Goal: Task Accomplishment & Management: Manage account settings

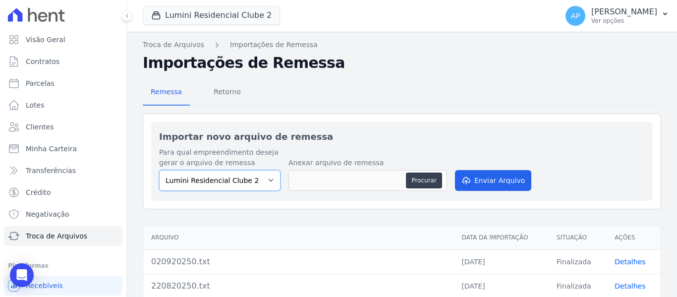
click at [231, 176] on select "Lumini Residencial Clube 2" at bounding box center [219, 180] width 121 height 21
click at [205, 16] on button "Lumini Residencial Clube 2" at bounding box center [211, 15] width 137 height 19
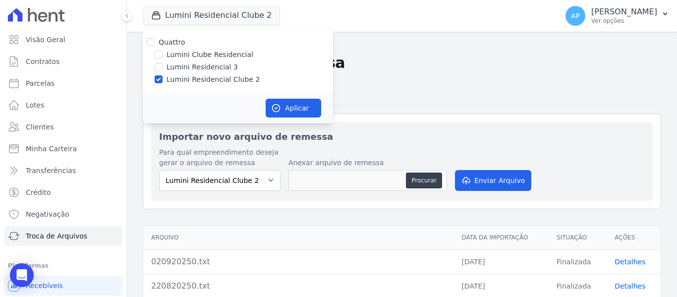
click at [198, 57] on label "Lumini Clube Residencial" at bounding box center [210, 55] width 87 height 10
click at [163, 57] on input "Lumini Clube Residencial" at bounding box center [159, 55] width 8 height 8
checkbox input "true"
click at [286, 110] on button "Aplicar" at bounding box center [294, 108] width 56 height 19
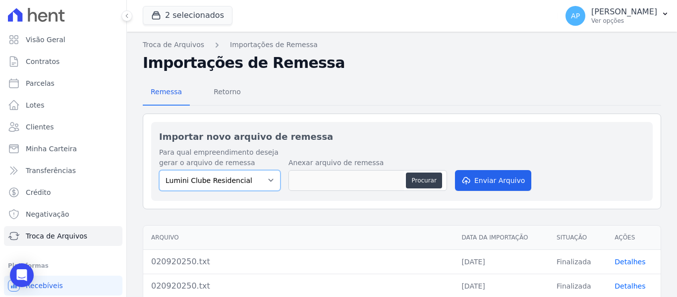
click at [246, 184] on select "Lumini Clube Residencial Lumini Residencial Clube 2" at bounding box center [219, 180] width 121 height 21
click at [159, 170] on select "Lumini Clube Residencial Lumini Residencial Clube 2" at bounding box center [219, 180] width 121 height 21
click at [416, 178] on button "Procurar" at bounding box center [424, 181] width 36 height 16
type input "020920250.txt"
click at [473, 184] on button "Enviar Arquivo" at bounding box center [493, 180] width 76 height 21
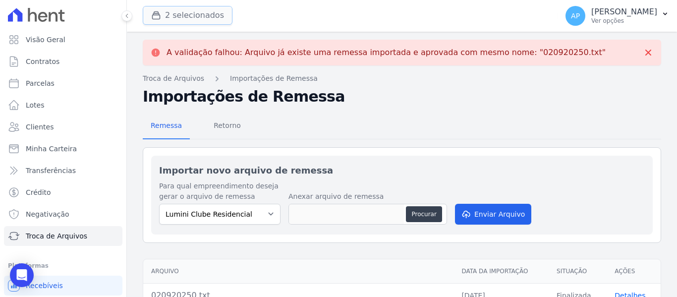
click at [199, 11] on button "2 selecionados" at bounding box center [188, 15] width 90 height 19
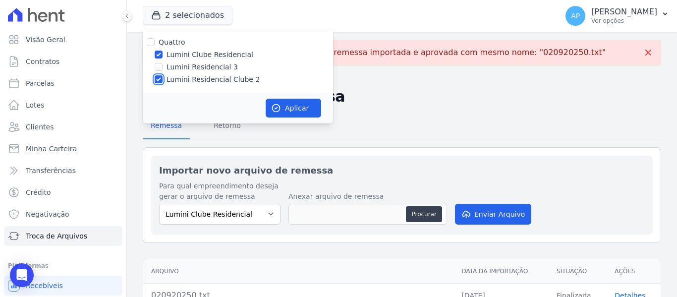
click at [157, 80] on input "Lumini Residencial Clube 2" at bounding box center [159, 79] width 8 height 8
checkbox input "false"
click at [296, 108] on button "Aplicar" at bounding box center [294, 108] width 56 height 19
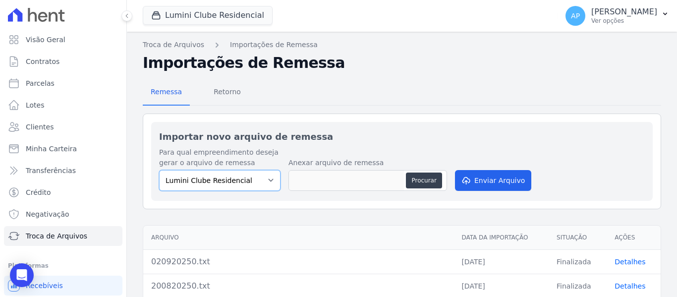
click at [262, 178] on select "Lumini Clube Residencial" at bounding box center [219, 180] width 121 height 21
click at [159, 170] on select "Lumini Clube Residencial" at bounding box center [219, 180] width 121 height 21
click at [423, 180] on button "Procurar" at bounding box center [424, 181] width 36 height 16
type input "020920250.txt"
click at [488, 182] on button "Enviar Arquivo" at bounding box center [493, 180] width 76 height 21
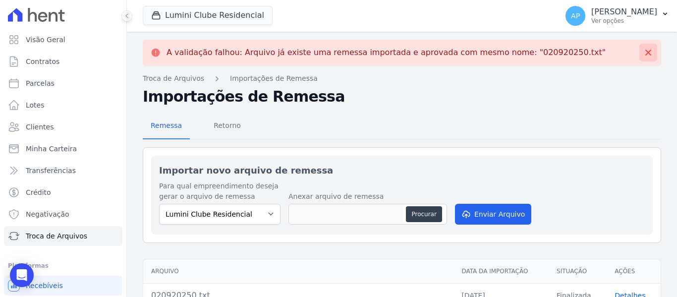
click at [644, 53] on icon at bounding box center [649, 53] width 10 height 10
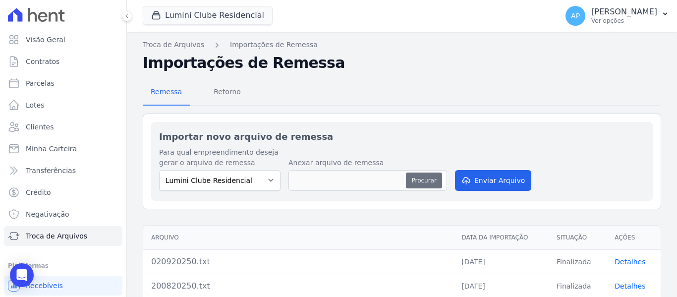
click at [420, 180] on button "Procurar" at bounding box center [424, 181] width 36 height 16
type input "0209202502.txt"
click at [502, 177] on button "Enviar Arquivo" at bounding box center [493, 180] width 76 height 21
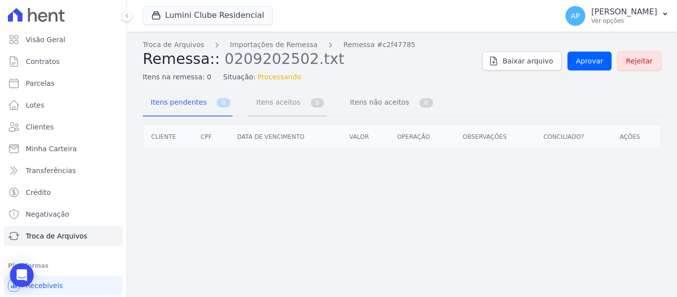
click at [275, 105] on span "Itens aceitos" at bounding box center [276, 102] width 52 height 20
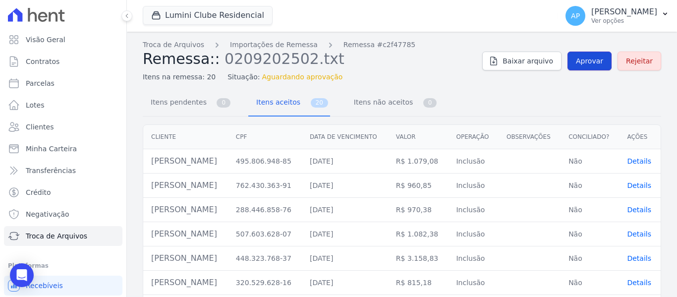
click at [584, 59] on span "Aprovar" at bounding box center [589, 61] width 27 height 10
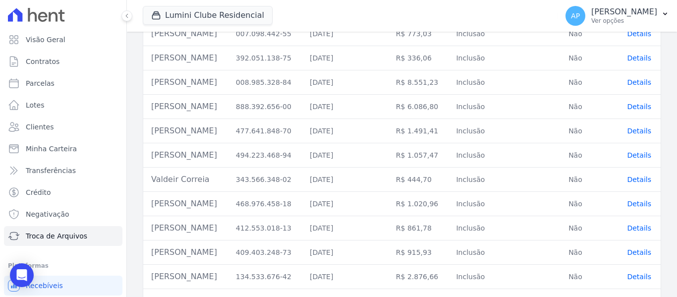
scroll to position [354, 0]
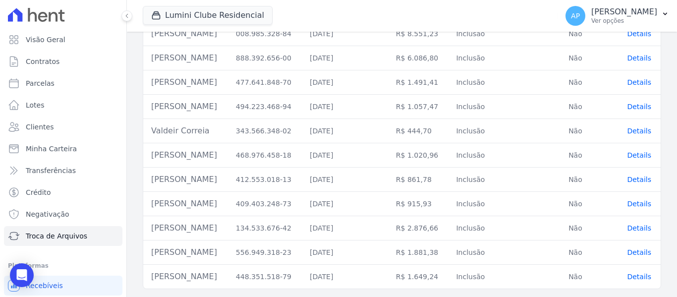
drag, startPoint x: 153, startPoint y: 203, endPoint x: 244, endPoint y: 202, distance: 90.7
click at [228, 202] on td "Bianca Luiza Gonçalves Moreira" at bounding box center [185, 204] width 85 height 24
drag, startPoint x: 244, startPoint y: 202, endPoint x: 257, endPoint y: 206, distance: 13.5
click at [228, 206] on td "Bianca Luiza Gonçalves Moreira" at bounding box center [185, 204] width 85 height 24
click at [228, 203] on td "Bianca Luiza Gonçalves Moreira" at bounding box center [185, 204] width 85 height 24
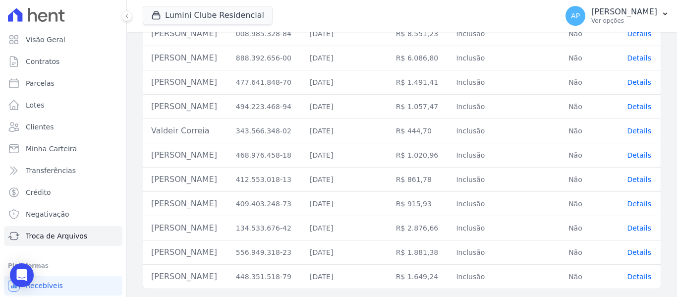
drag, startPoint x: 232, startPoint y: 204, endPoint x: 151, endPoint y: 200, distance: 80.9
click at [151, 200] on td "Bianca Luiza Gonçalves Moreira" at bounding box center [185, 204] width 85 height 24
copy td "Bianca Luiza Gonçalves Moreira"
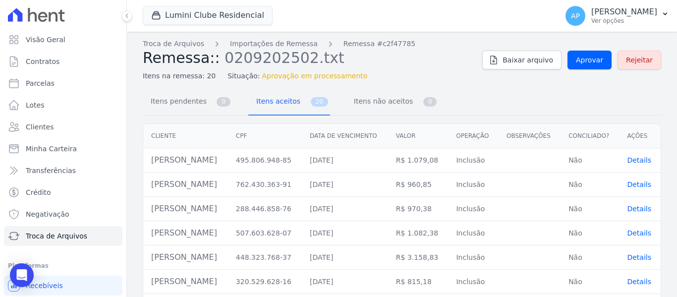
scroll to position [0, 0]
click at [211, 109] on link "Itens pendentes 0" at bounding box center [188, 103] width 90 height 26
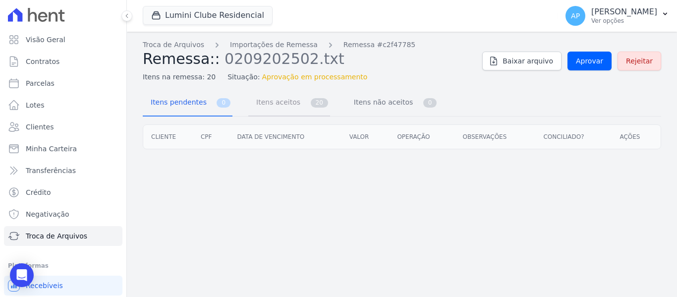
click at [297, 107] on link "Itens aceitos 20" at bounding box center [289, 103] width 82 height 26
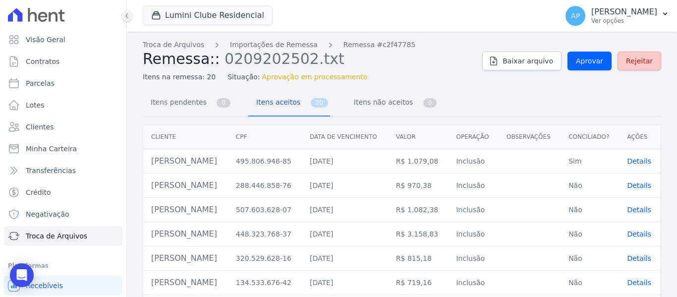
click at [631, 60] on span "Rejeitar" at bounding box center [639, 61] width 27 height 10
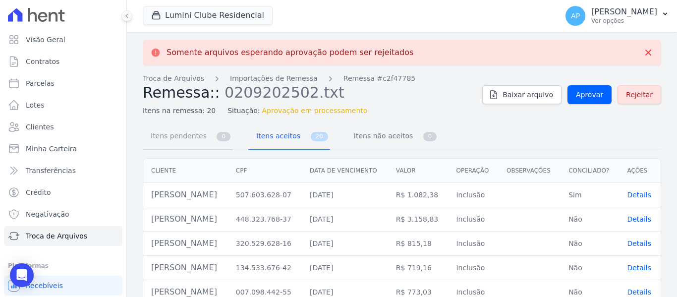
click at [207, 145] on link "Itens pendentes 0" at bounding box center [188, 137] width 90 height 26
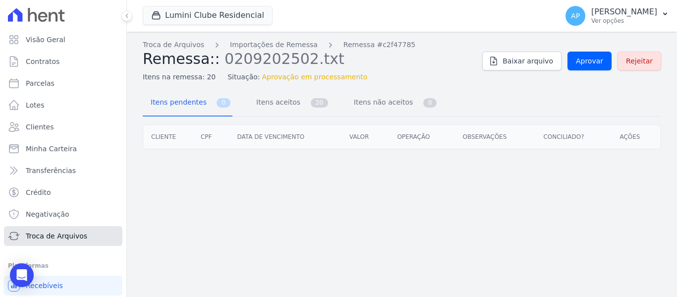
click at [52, 234] on span "Troca de Arquivos" at bounding box center [56, 236] width 61 height 10
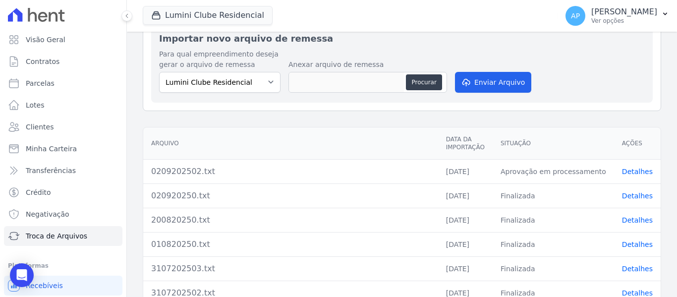
scroll to position [99, 0]
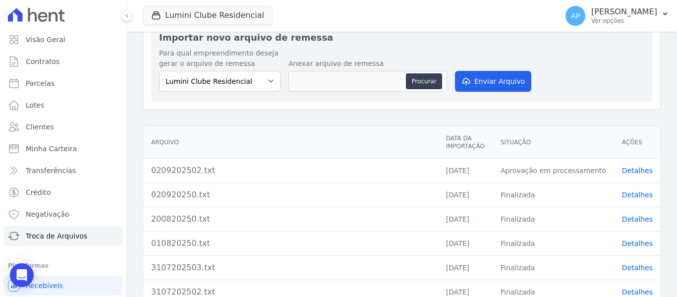
click at [627, 169] on link "Detalhes" at bounding box center [637, 171] width 31 height 8
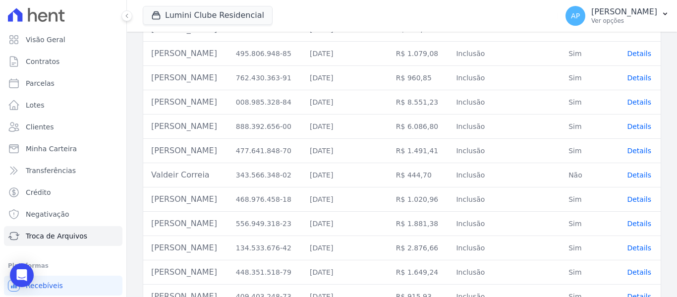
scroll to position [354, 0]
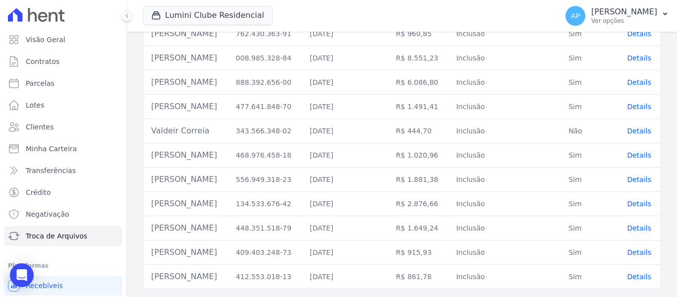
click at [629, 254] on span "Details" at bounding box center [639, 252] width 24 height 8
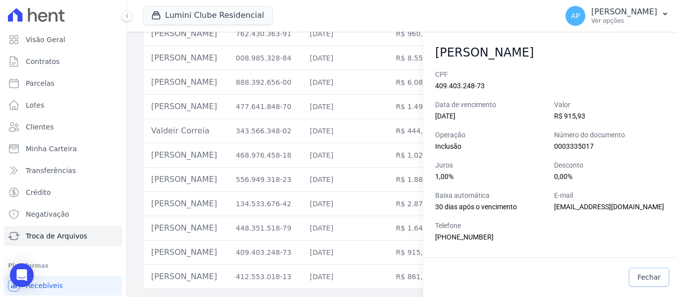
click at [647, 275] on span "Fechar" at bounding box center [649, 277] width 23 height 10
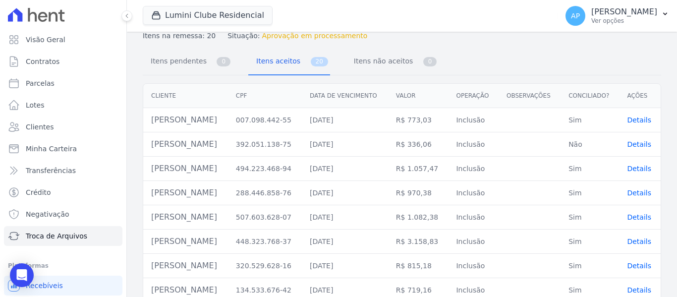
scroll to position [0, 0]
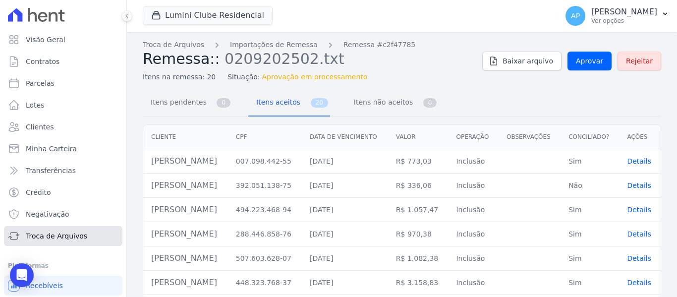
click at [59, 234] on span "Troca de Arquivos" at bounding box center [56, 236] width 61 height 10
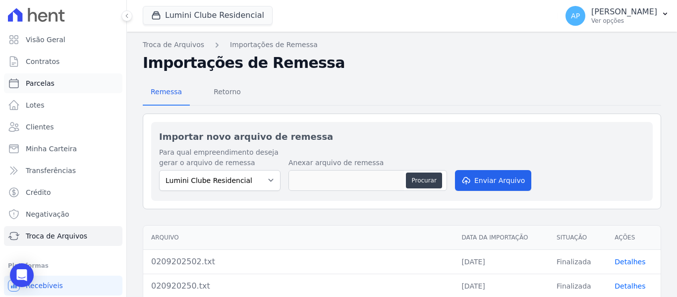
click at [59, 82] on link "Parcelas" at bounding box center [63, 83] width 118 height 20
select select
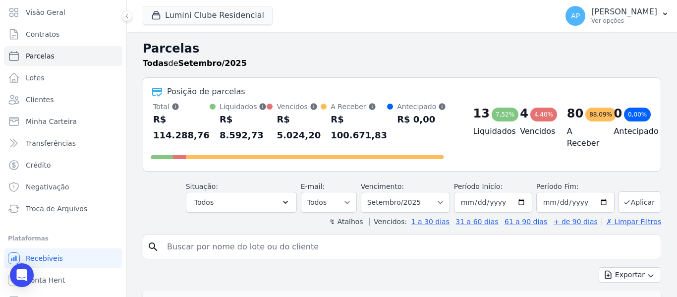
scroll to position [42, 0]
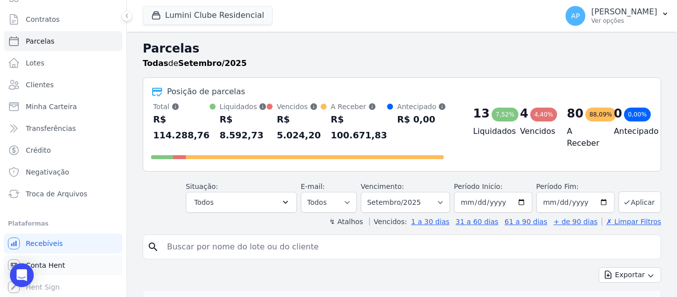
click at [62, 265] on link "Conta Hent" at bounding box center [63, 265] width 118 height 20
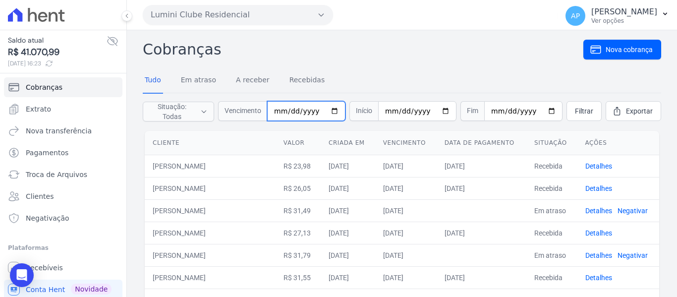
click at [282, 112] on input "date" at bounding box center [306, 111] width 78 height 20
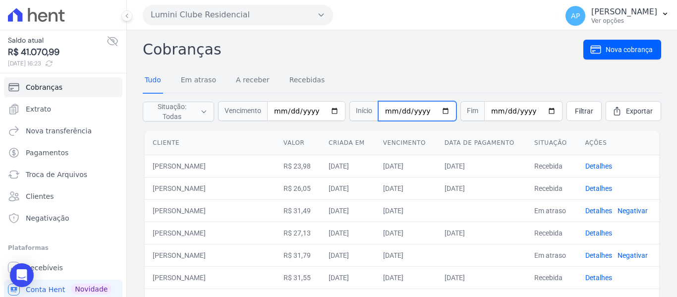
click at [390, 110] on input "date" at bounding box center [417, 111] width 78 height 20
type input "2025-09-16"
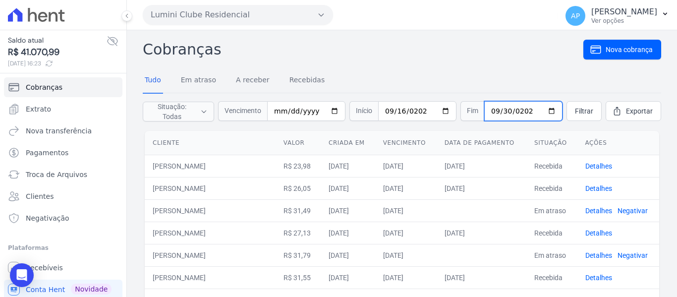
type input "[DATE]"
click at [575, 109] on span "Filtrar" at bounding box center [584, 111] width 18 height 10
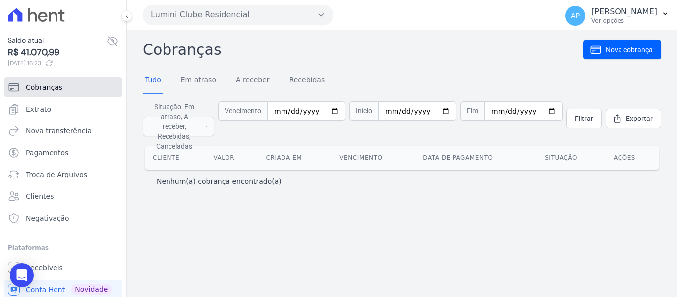
click at [66, 88] on link "Cobranças" at bounding box center [63, 87] width 118 height 20
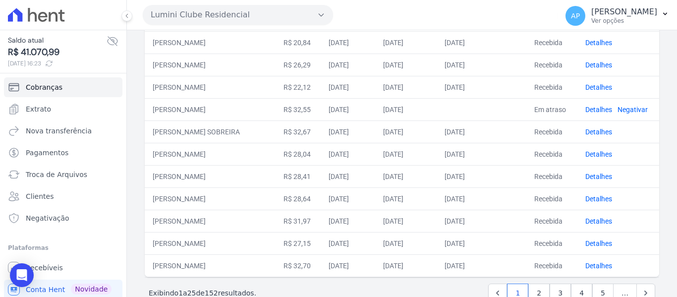
scroll to position [469, 0]
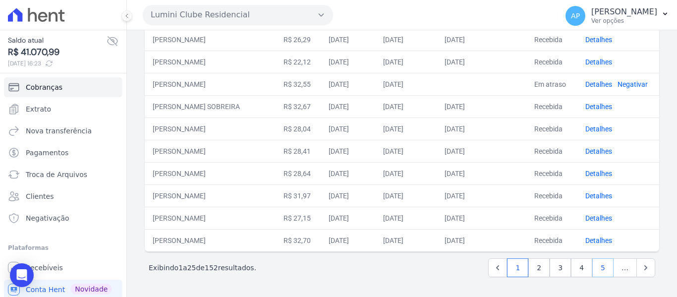
click at [602, 264] on link "5" at bounding box center [602, 267] width 21 height 19
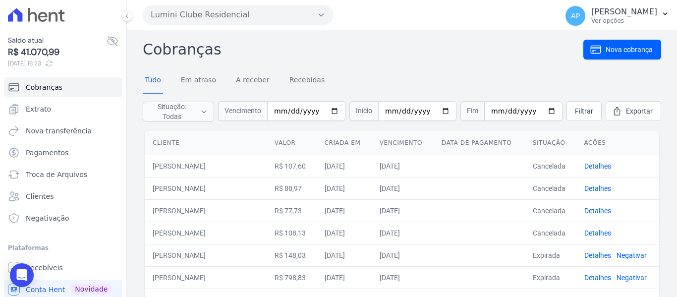
scroll to position [24, 0]
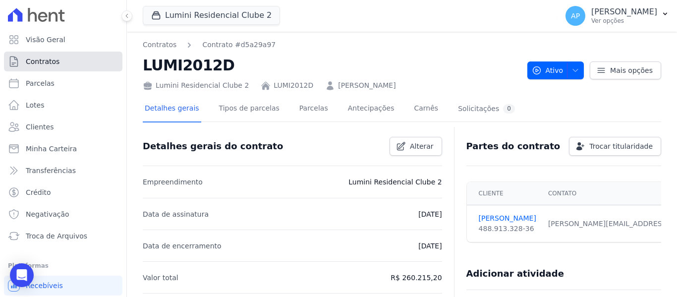
click at [80, 65] on link "Contratos" at bounding box center [63, 62] width 118 height 20
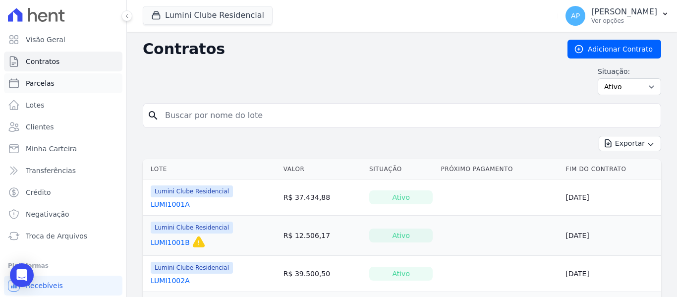
click at [73, 88] on link "Parcelas" at bounding box center [63, 83] width 118 height 20
select select
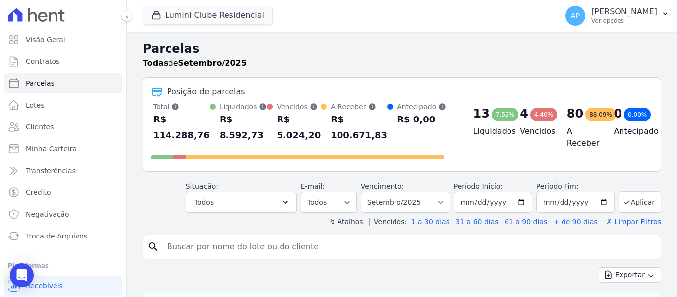
click at [223, 241] on input "search" at bounding box center [409, 247] width 496 height 20
paste input "[PERSON_NAME]"
type input "[PERSON_NAME]"
select select
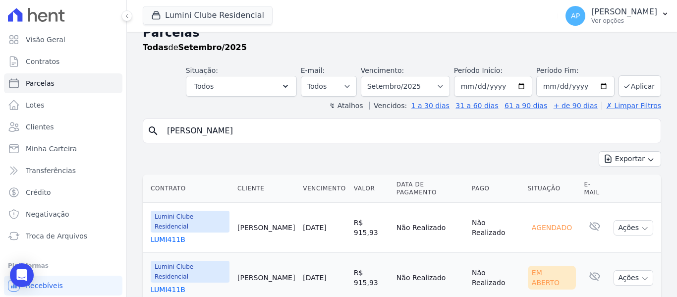
scroll to position [24, 0]
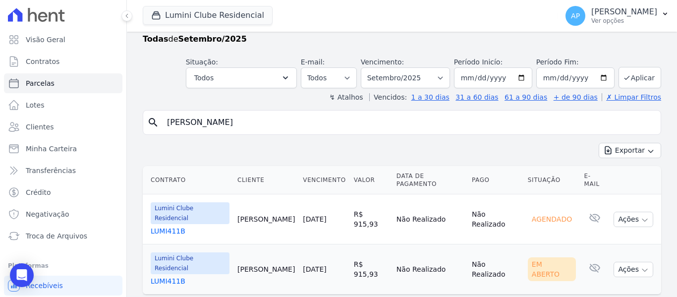
click at [172, 252] on span "Lumini Clube Residencial" at bounding box center [190, 263] width 79 height 22
click at [167, 276] on link "LUMI411B" at bounding box center [190, 281] width 79 height 10
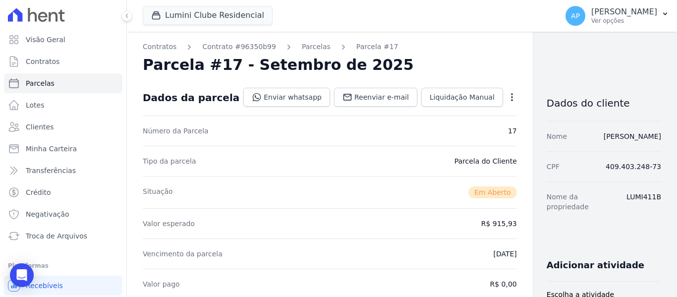
click at [507, 99] on icon "button" at bounding box center [512, 97] width 10 height 10
click at [449, 130] on link "Cancelar Cobrança" at bounding box center [469, 128] width 87 height 18
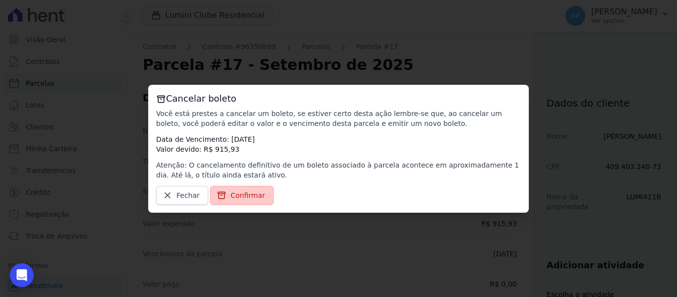
click at [251, 193] on span "Confirmar" at bounding box center [248, 195] width 35 height 10
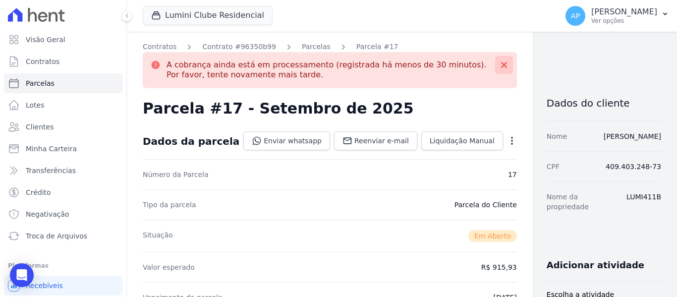
click at [501, 66] on icon at bounding box center [504, 65] width 6 height 6
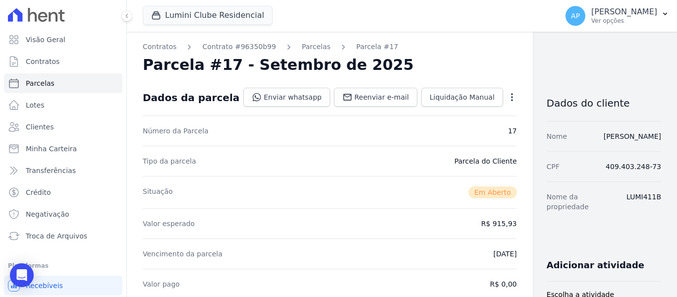
click at [511, 99] on icon "button" at bounding box center [512, 97] width 2 height 8
click at [448, 126] on link "Cancelar Cobrança" at bounding box center [469, 128] width 87 height 18
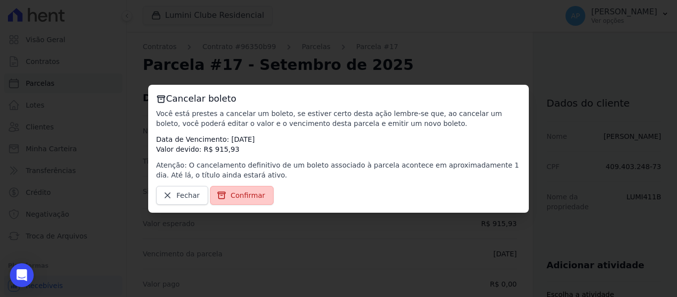
click at [262, 195] on link "Confirmar" at bounding box center [241, 195] width 63 height 19
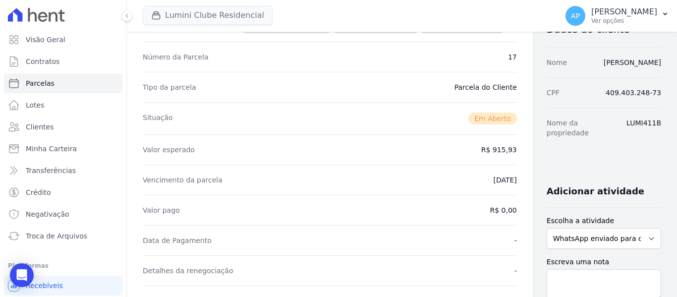
scroll to position [30, 0]
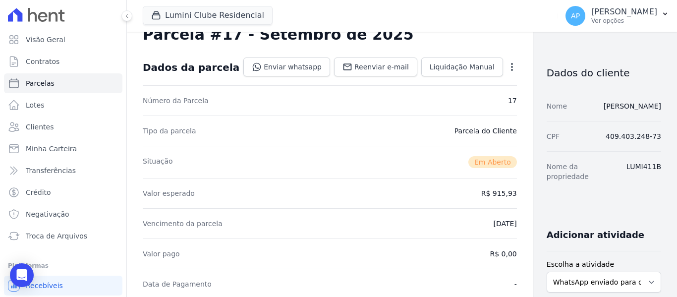
click at [507, 64] on icon "button" at bounding box center [512, 67] width 10 height 10
click at [451, 95] on link "Cancelar Cobrança" at bounding box center [469, 98] width 87 height 18
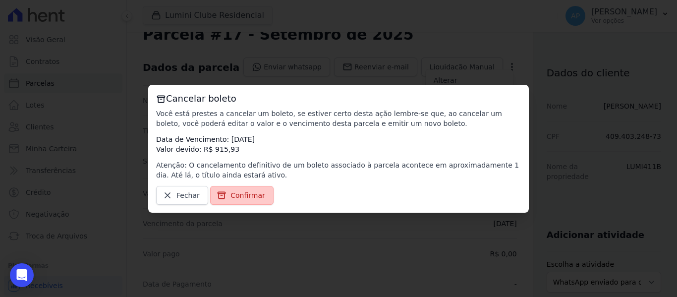
click at [263, 200] on link "Confirmar" at bounding box center [241, 195] width 63 height 19
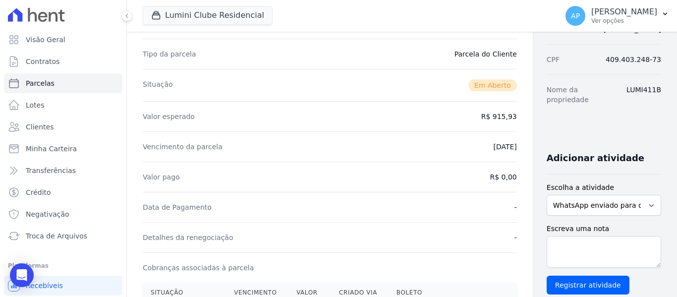
scroll to position [63, 0]
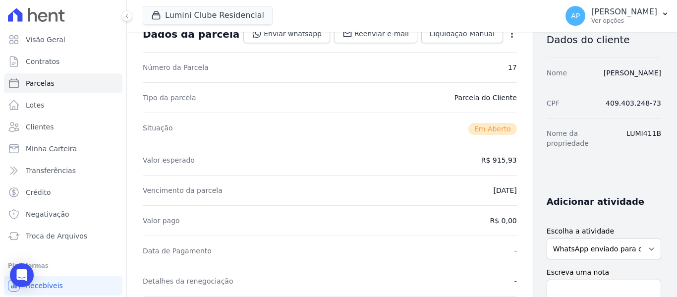
click at [507, 35] on icon "button" at bounding box center [512, 34] width 10 height 10
click at [453, 61] on link "Cancelar Cobrança" at bounding box center [469, 65] width 87 height 18
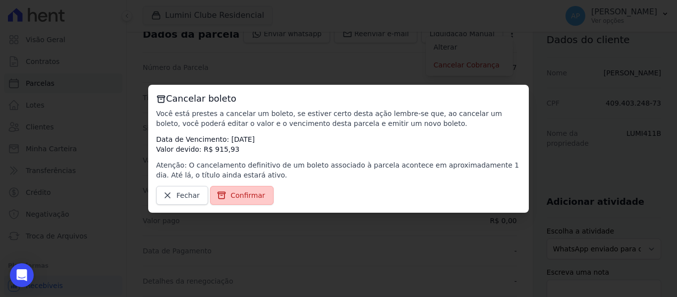
click at [251, 187] on link "Confirmar" at bounding box center [241, 195] width 63 height 19
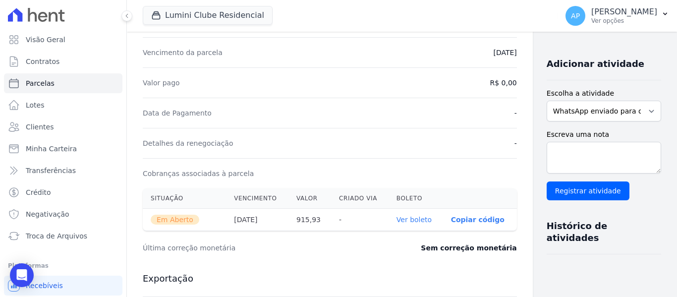
scroll to position [0, 0]
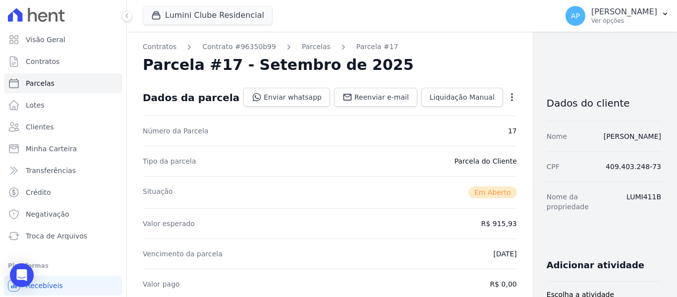
click at [511, 100] on icon "button" at bounding box center [512, 97] width 2 height 8
click at [448, 136] on link "Cancelar Cobrança" at bounding box center [469, 128] width 87 height 18
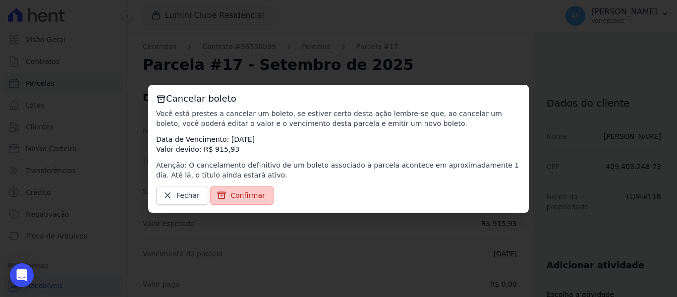
click at [257, 187] on link "Confirmar" at bounding box center [241, 195] width 63 height 19
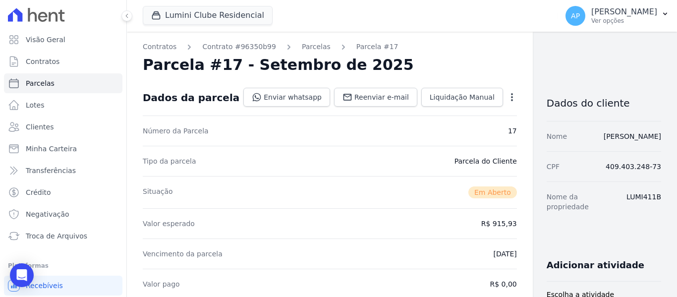
click at [507, 95] on icon "button" at bounding box center [512, 97] width 10 height 10
click at [455, 125] on link "Cancelar Cobrança" at bounding box center [469, 128] width 87 height 18
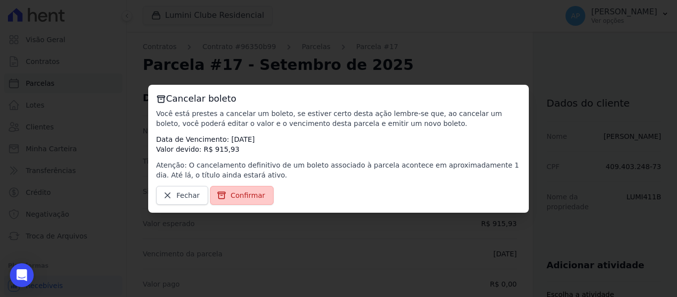
click at [227, 198] on link "Confirmar" at bounding box center [241, 195] width 63 height 19
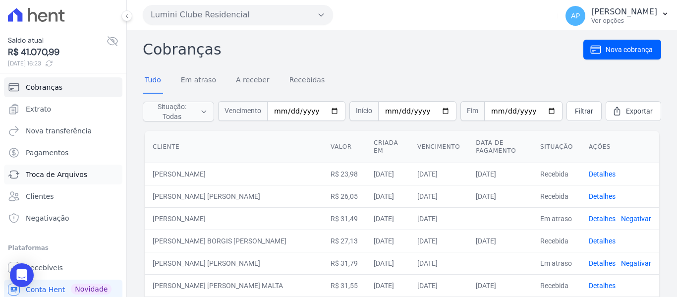
click at [85, 174] on link "Troca de Arquivos" at bounding box center [63, 175] width 118 height 20
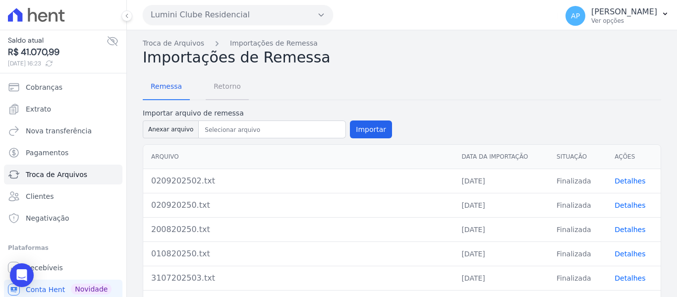
click at [225, 89] on span "Retorno" at bounding box center [227, 86] width 39 height 20
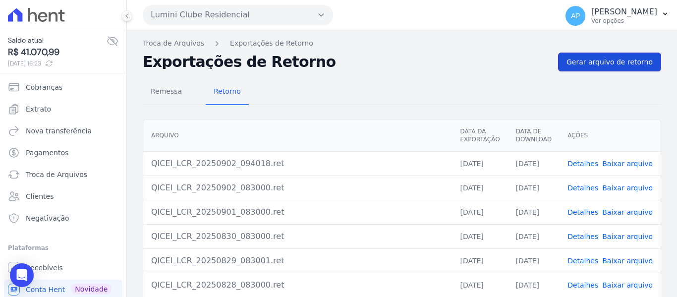
click at [566, 58] on link "Gerar arquivo de retorno" at bounding box center [609, 62] width 103 height 19
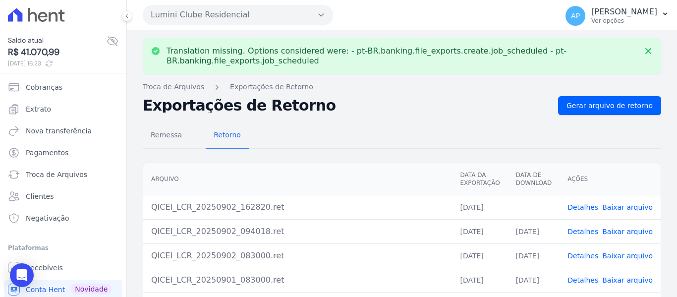
click at [613, 209] on link "Baixar arquivo" at bounding box center [627, 207] width 51 height 8
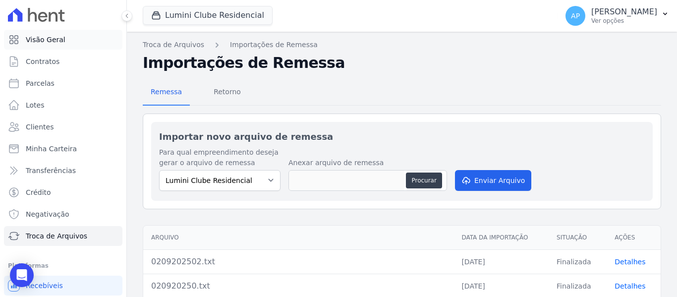
click at [49, 41] on span "Visão Geral" at bounding box center [46, 40] width 40 height 10
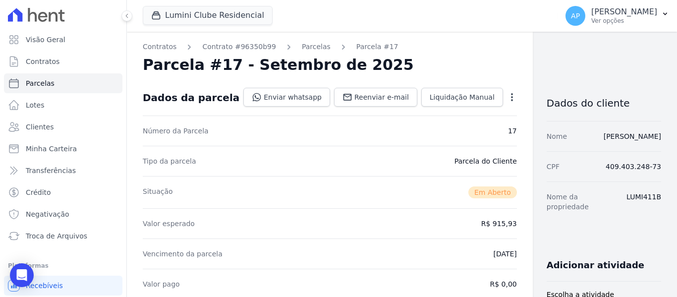
click at [507, 98] on icon "button" at bounding box center [512, 97] width 10 height 10
click at [448, 133] on link "Cancelar Cobrança" at bounding box center [469, 128] width 87 height 18
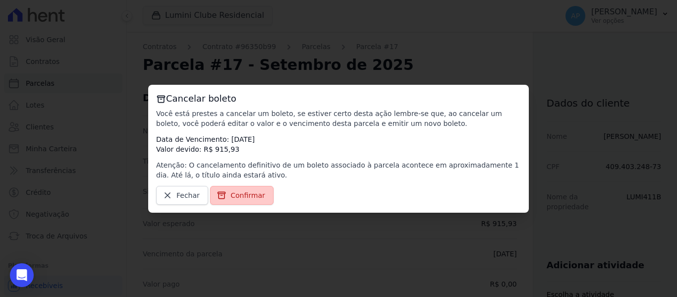
click at [259, 194] on span "Confirmar" at bounding box center [248, 195] width 35 height 10
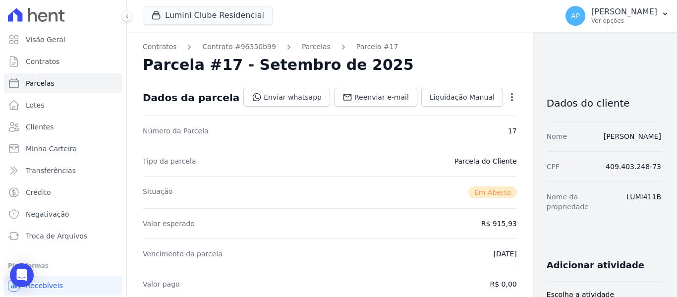
click at [476, 109] on div "Dados da parcela Enviar whatsapp Registrar envio de WhatsApp Caso o envio da me…" at bounding box center [330, 98] width 374 height 36
click at [507, 103] on div "Open options" at bounding box center [512, 98] width 10 height 12
click at [507, 100] on icon "button" at bounding box center [512, 97] width 10 height 10
click at [452, 135] on link "Cancelar Cobrança" at bounding box center [469, 128] width 87 height 18
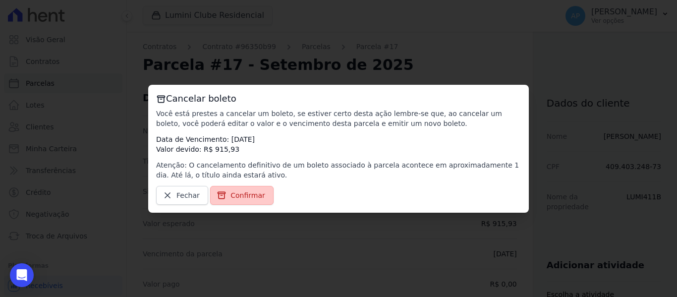
click at [255, 193] on span "Confirmar" at bounding box center [248, 195] width 35 height 10
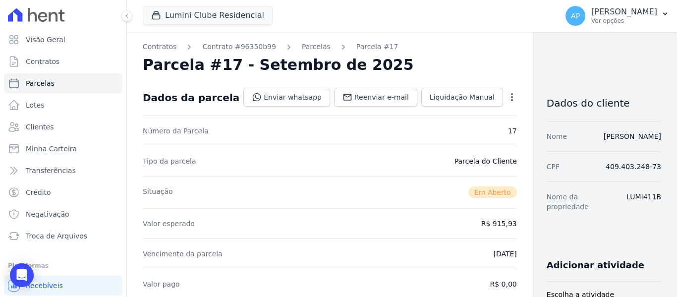
click at [507, 101] on icon "button" at bounding box center [512, 97] width 10 height 10
click at [439, 120] on link "Cancelar Cobrança" at bounding box center [469, 128] width 87 height 18
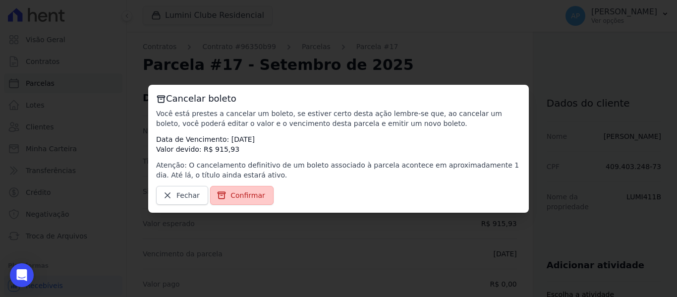
click at [254, 197] on span "Confirmar" at bounding box center [248, 195] width 35 height 10
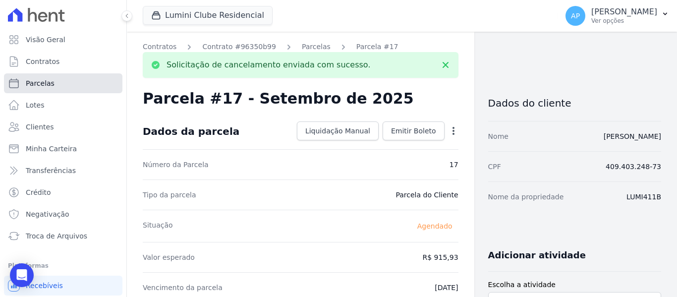
click at [37, 91] on link "Parcelas" at bounding box center [63, 83] width 118 height 20
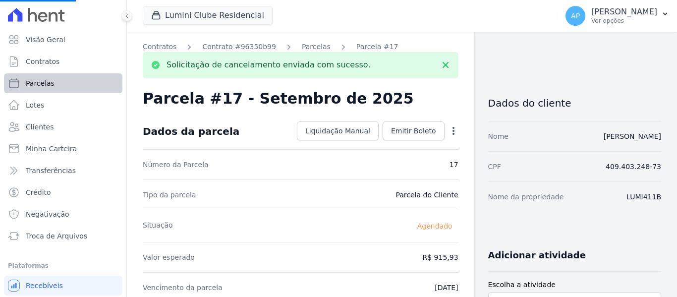
select select
